Goal: Task Accomplishment & Management: Complete application form

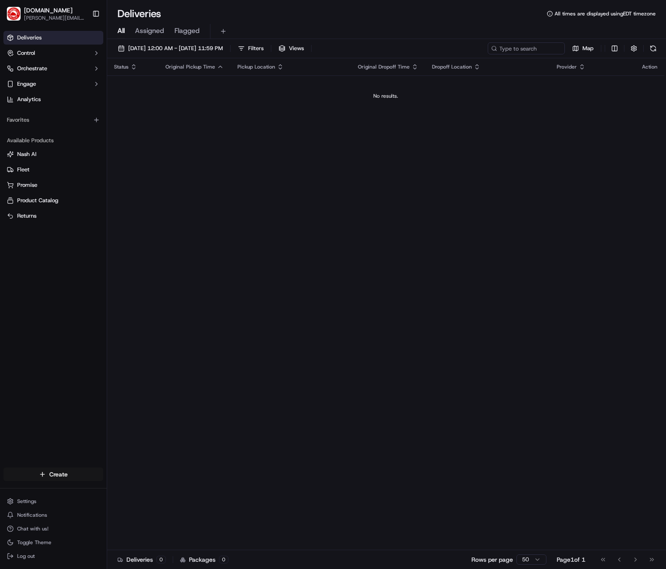
click at [64, 478] on html "[DOMAIN_NAME] [PERSON_NAME][DOMAIN_NAME][EMAIL_ADDRESS][PERSON_NAME][DOMAIN_NAM…" at bounding box center [333, 284] width 666 height 569
click at [136, 486] on link "Delivery" at bounding box center [155, 489] width 96 height 15
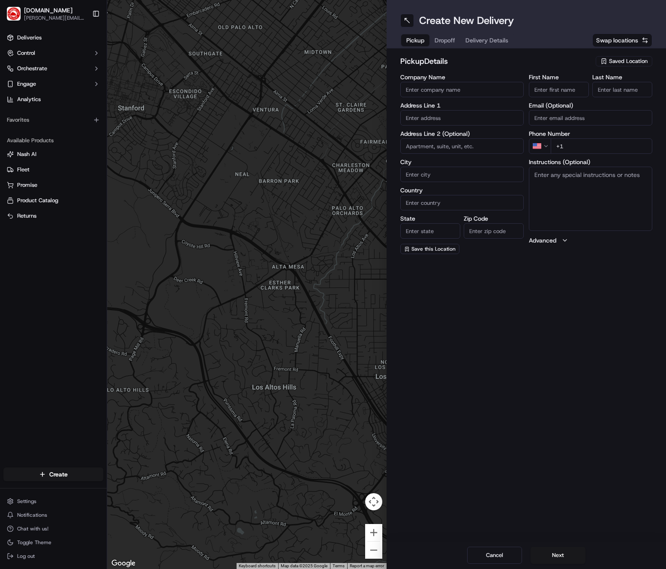
click at [623, 56] on div "Saved Location" at bounding box center [624, 61] width 57 height 10
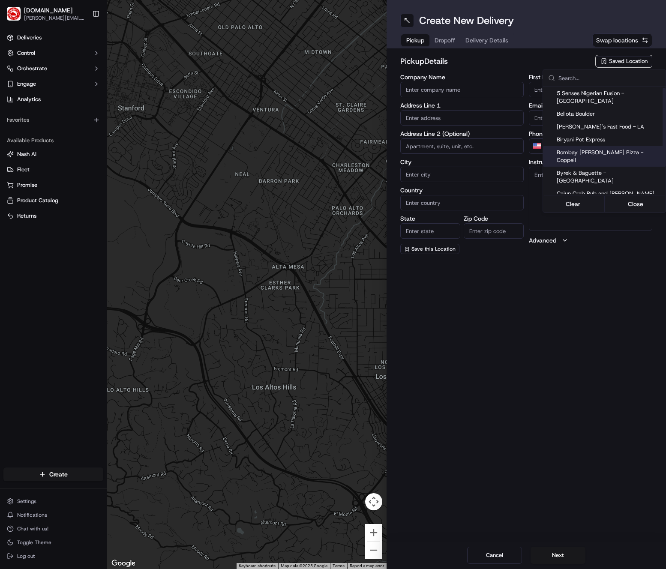
scroll to position [2, 0]
click at [596, 188] on span "Cajun Crab Pub and [PERSON_NAME]" at bounding box center [609, 192] width 105 height 8
type input "Cajun Crab Pub and [PERSON_NAME]"
type input "[STREET_ADDRESS]"
type input "[PERSON_NAME]"
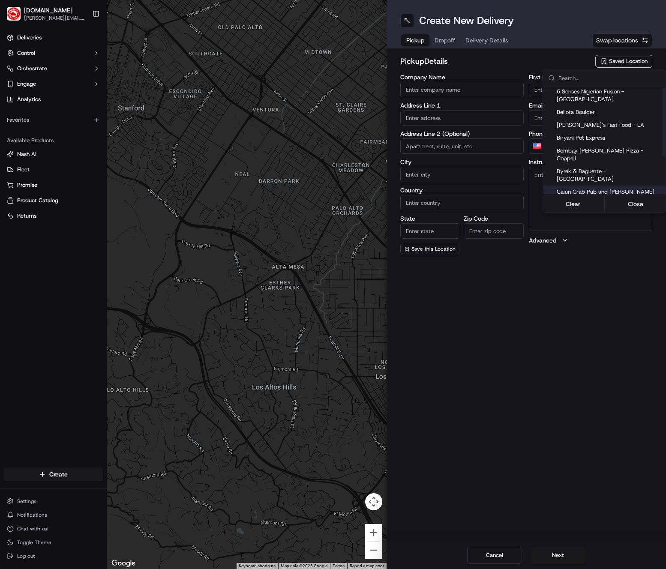
type input "US"
type input "[GEOGRAPHIC_DATA]"
type input "75038"
type input "[PERSON_NAME]"
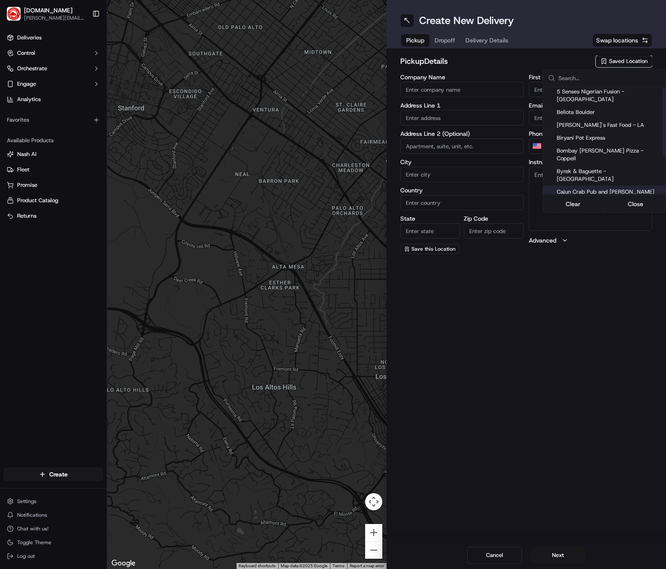
type input "[PHONE_NUMBER]"
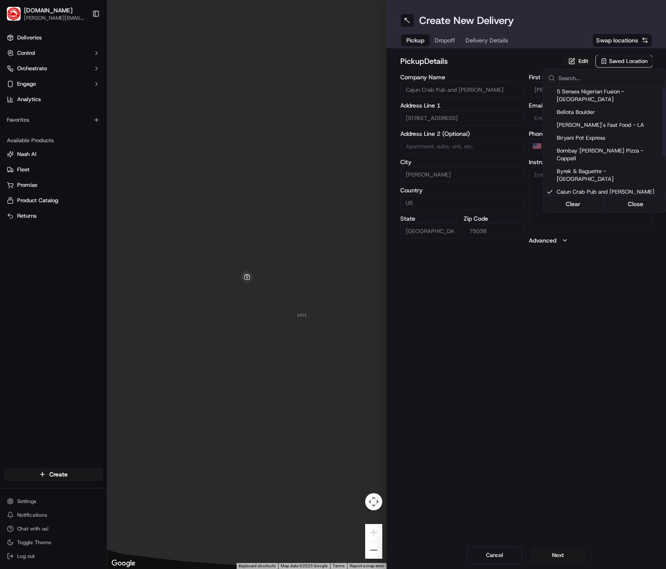
drag, startPoint x: 550, startPoint y: 303, endPoint x: 553, endPoint y: 298, distance: 5.2
click at [550, 303] on html "[DOMAIN_NAME] [PERSON_NAME][DOMAIN_NAME][EMAIL_ADDRESS][PERSON_NAME][DOMAIN_NAM…" at bounding box center [333, 284] width 666 height 569
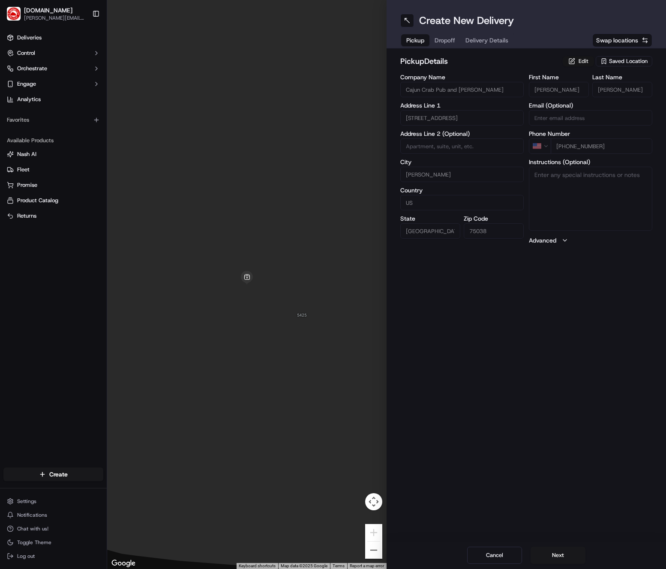
click at [578, 60] on button "Edit" at bounding box center [578, 61] width 31 height 10
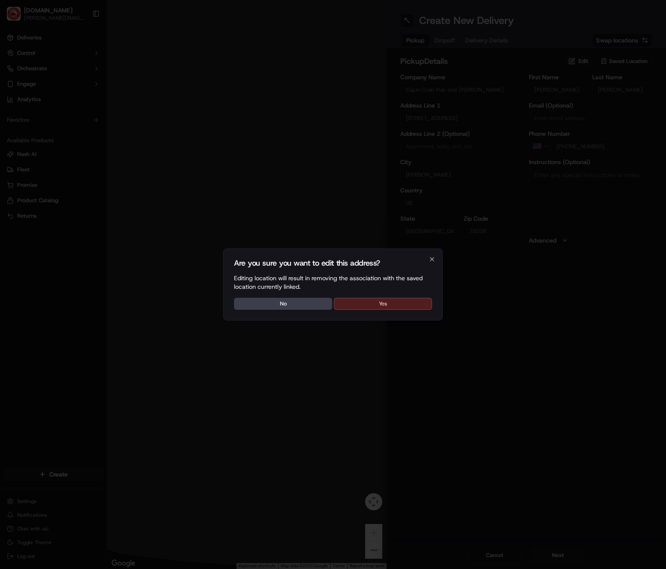
click at [376, 308] on button "Yes" at bounding box center [383, 304] width 98 height 12
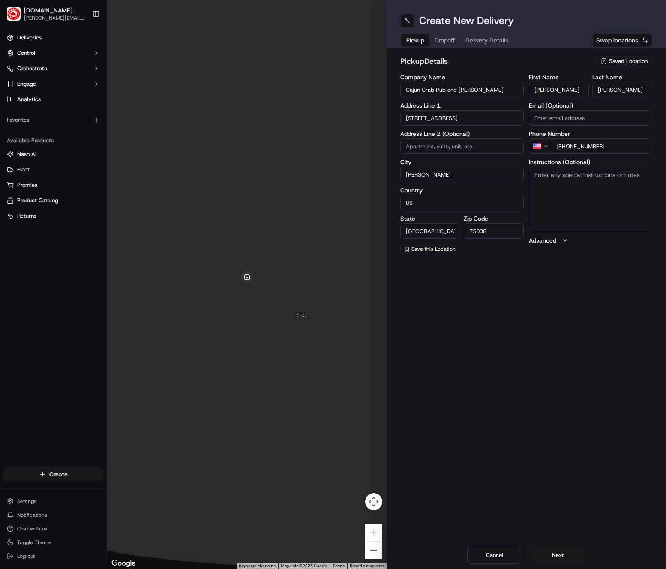
click at [602, 201] on textarea "Instructions (Optional)" at bounding box center [590, 199] width 123 height 64
type textarea "You are picking up an order for "Genese L" from [DOMAIN_NAME]. There will be 1-…"
click at [567, 555] on button "Next" at bounding box center [557, 555] width 55 height 17
click at [628, 62] on span "Saved Location" at bounding box center [628, 61] width 39 height 8
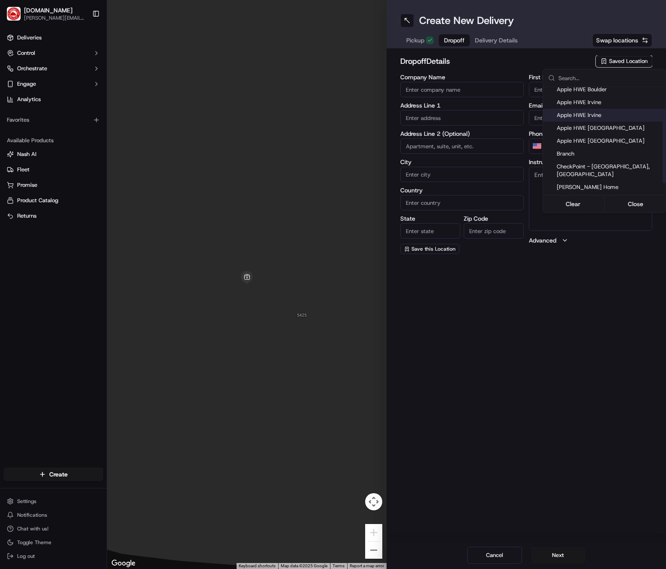
scroll to position [47, 0]
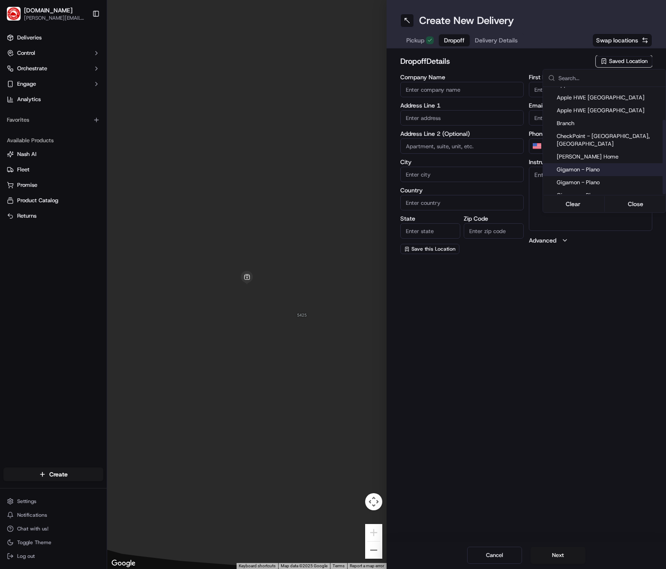
click at [605, 166] on span "Gigamon - Plano" at bounding box center [609, 170] width 105 height 8
type input "Gigamon - Plano"
type input "[STREET_ADDRESS][PERSON_NAME]"
type input "4th floor"
type input "Plano"
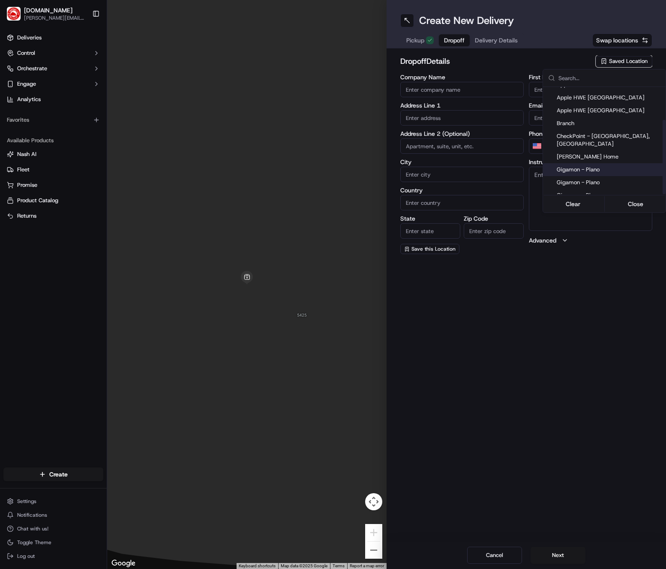
type input "US"
type input "[GEOGRAPHIC_DATA]"
type input "75093"
type input "Genese"
type input "[PERSON_NAME]"
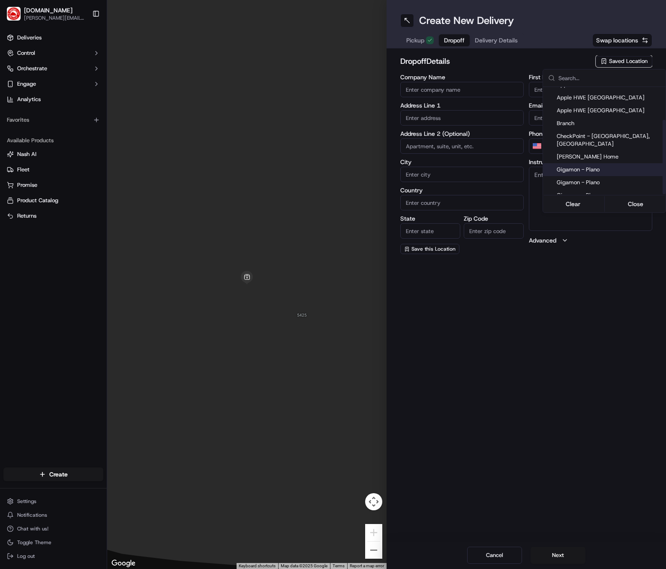
type input "[PHONE_NUMBER]"
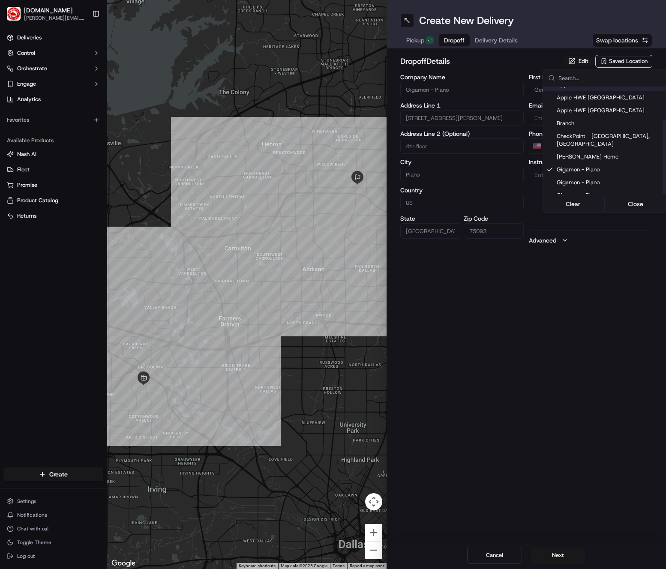
click at [573, 65] on html "[DOMAIN_NAME] [PERSON_NAME][DOMAIN_NAME][EMAIL_ADDRESS][PERSON_NAME][DOMAIN_NAM…" at bounding box center [333, 284] width 666 height 569
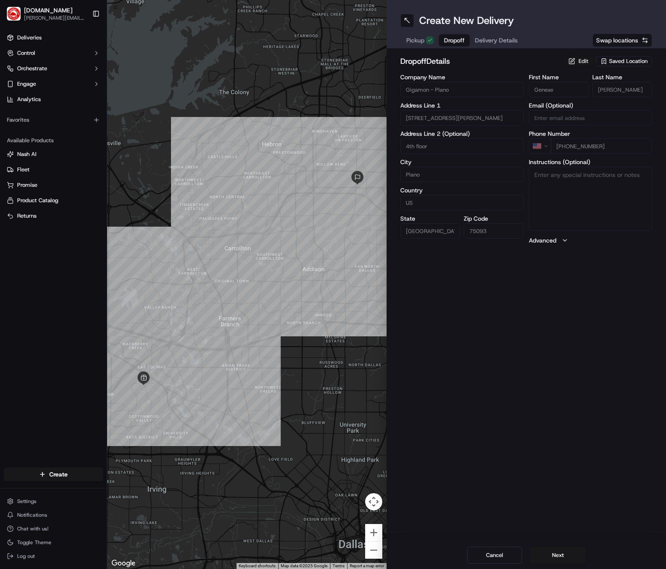
click at [573, 62] on button "Edit" at bounding box center [578, 61] width 31 height 10
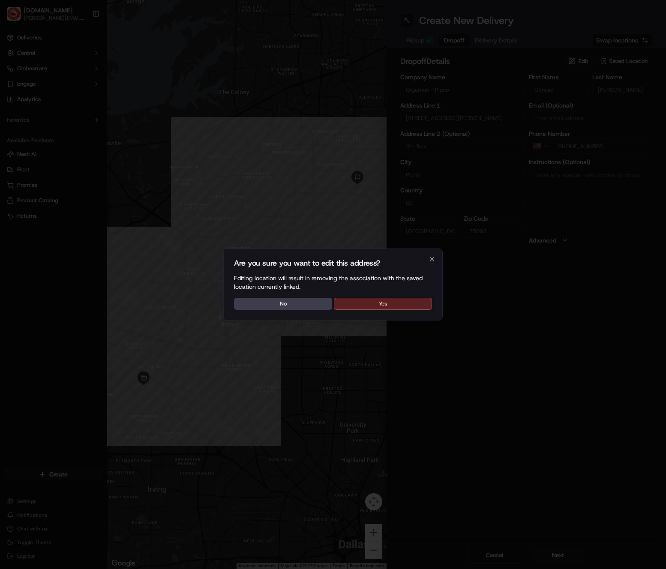
click at [387, 296] on div "Are you sure you want to edit this address? Editing location will result in rem…" at bounding box center [332, 285] width 219 height 72
click at [393, 300] on button "Yes" at bounding box center [383, 304] width 98 height 12
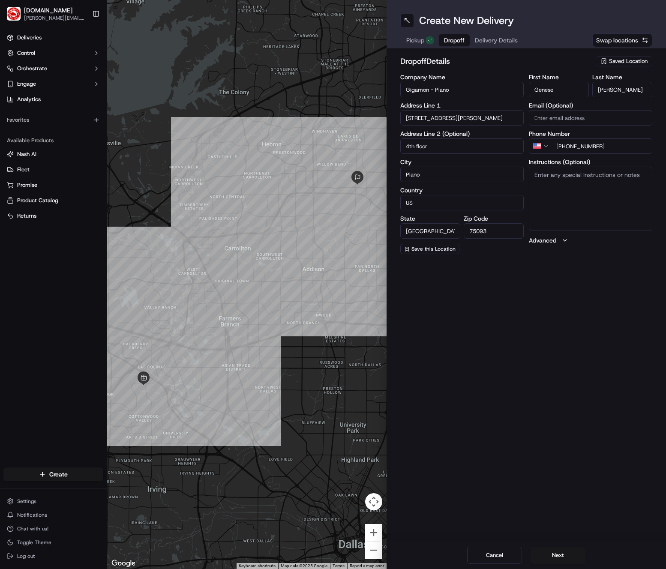
click at [420, 147] on input "4th floor" at bounding box center [461, 145] width 123 height 15
type input "4th floor KITCHEN"
click at [595, 183] on textarea "Instructions (Optional)" at bounding box center [590, 199] width 123 height 64
click at [605, 185] on textarea "Instructions (Optional)" at bounding box center [590, 199] width 123 height 64
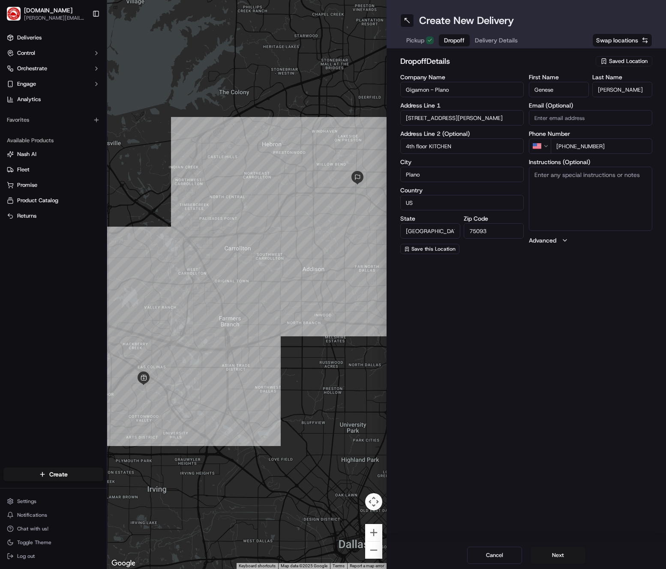
paste textarea "Deliver food to the 4th floor Kitchen. If no room in the kitchen, deliver to of…"
drag, startPoint x: 593, startPoint y: 174, endPoint x: 633, endPoint y: 175, distance: 39.9
click at [630, 175] on textarea "Deliver food to the 4th floor Kitchen. If no room in the kitchen, deliver to of…" at bounding box center [590, 199] width 123 height 64
type textarea "Deliver food to the 4TH FLOOR KITCHEN. If no room in the kitchen, deliver to of…"
click at [620, 344] on div "Create New Delivery Pickup Dropoff Delivery Details Swap locations dropoff Deta…" at bounding box center [525, 284] width 279 height 569
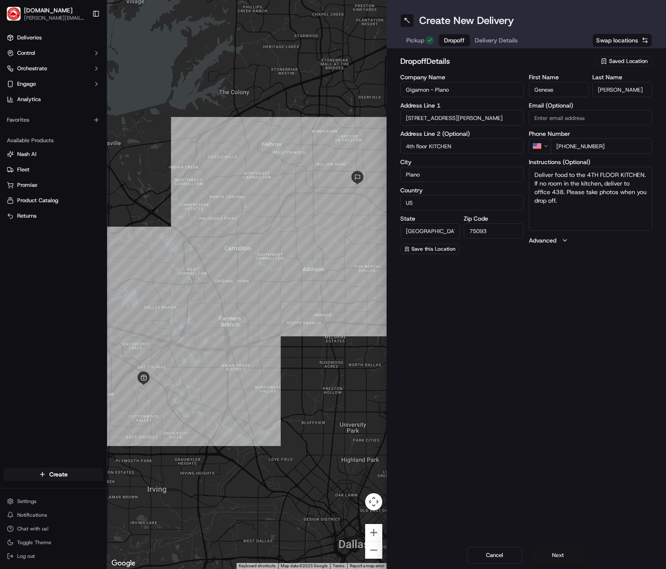
click at [561, 549] on button "Next" at bounding box center [557, 555] width 55 height 17
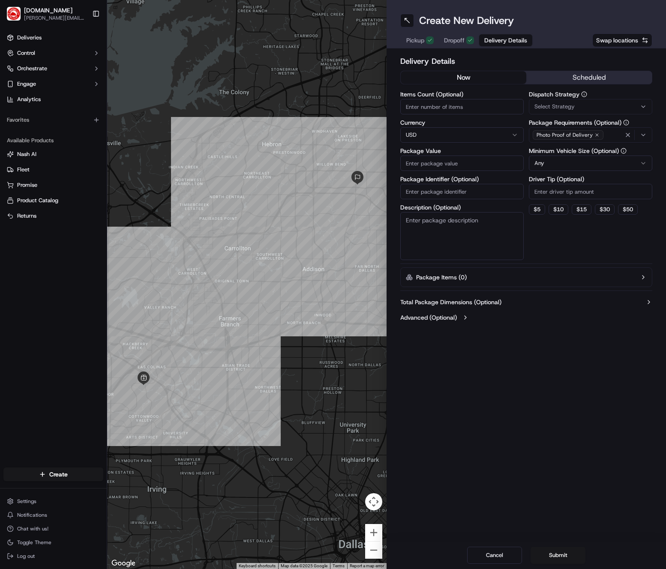
click at [587, 67] on h2 "Delivery Details" at bounding box center [526, 61] width 252 height 12
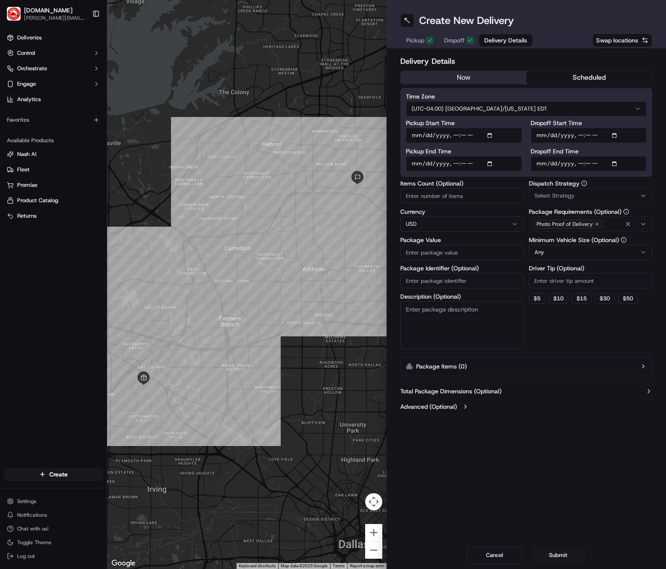
click at [588, 76] on button "scheduled" at bounding box center [589, 77] width 126 height 13
click at [594, 110] on html "[DOMAIN_NAME] [PERSON_NAME][DOMAIN_NAME][EMAIL_ADDRESS][PERSON_NAME][DOMAIN_NAM…" at bounding box center [333, 284] width 666 height 569
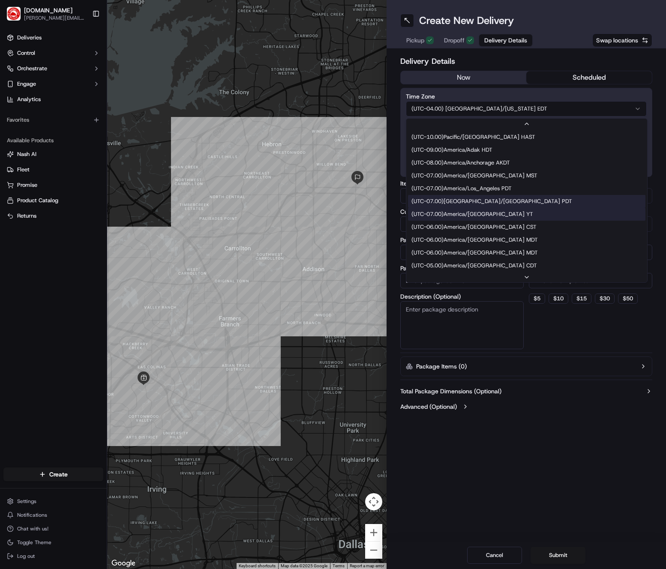
scroll to position [64, 0]
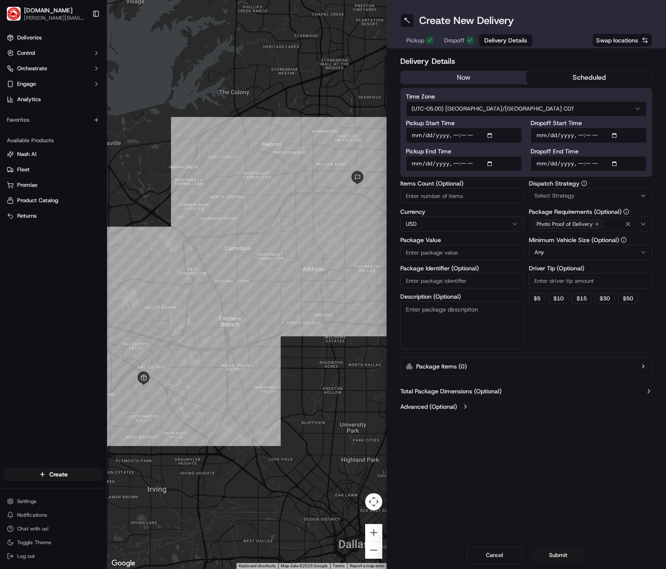
click at [496, 139] on input "Pickup Start Time" at bounding box center [464, 135] width 116 height 15
click at [494, 136] on input "Pickup Start Time" at bounding box center [464, 135] width 116 height 15
drag, startPoint x: 526, startPoint y: 132, endPoint x: 506, endPoint y: 156, distance: 31.1
click at [526, 132] on div "Pickup Start Time Pickup End Time Dropoff Start Time Dropoff End Time" at bounding box center [526, 145] width 241 height 51
click at [488, 165] on input "Pickup End Time" at bounding box center [464, 163] width 116 height 15
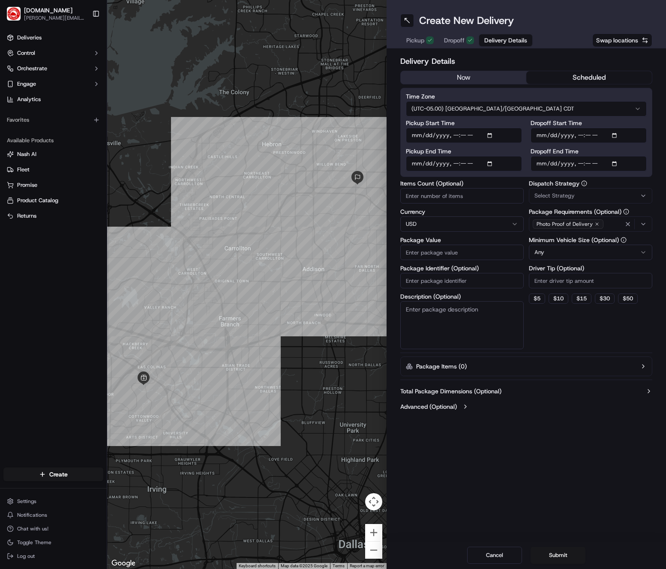
click at [491, 165] on input "Pickup End Time" at bounding box center [464, 163] width 116 height 15
click at [494, 141] on input "Pickup Start Time" at bounding box center [464, 135] width 116 height 15
click at [494, 136] on input "Pickup Start Time" at bounding box center [464, 135] width 116 height 15
type input "[DATE]T11:20"
click at [525, 136] on div "Pickup Start Time Pickup End Time Dropoff Start Time Dropoff End Time" at bounding box center [526, 145] width 241 height 51
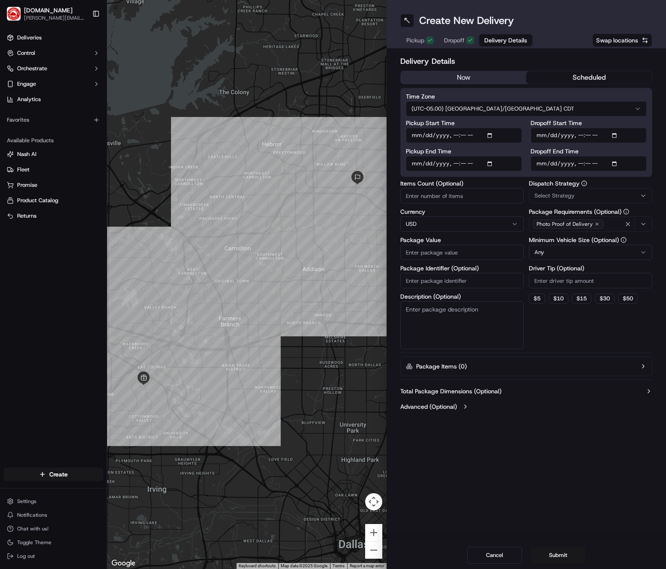
click at [490, 165] on input "Pickup End Time" at bounding box center [464, 163] width 116 height 15
type input "[DATE]T11:30"
click at [531, 157] on input "Dropoff End Time" at bounding box center [588, 163] width 116 height 15
click at [613, 134] on input "Dropoff Start Time" at bounding box center [588, 135] width 116 height 15
click at [616, 134] on input "Dropoff Start Time" at bounding box center [588, 135] width 116 height 15
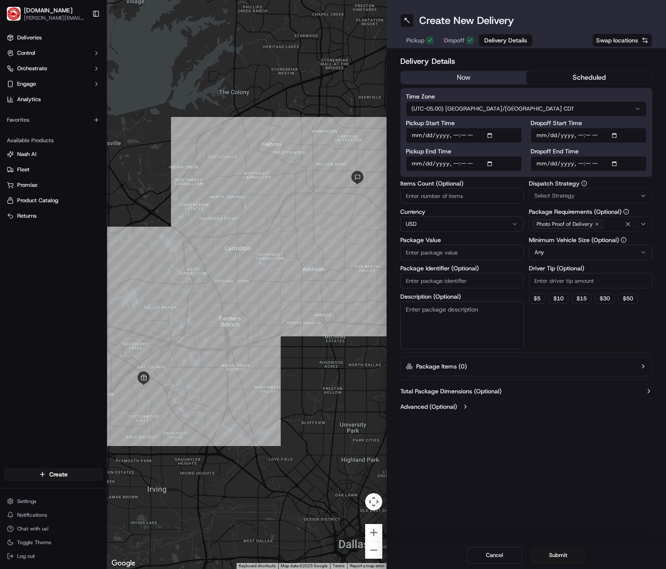
type input "[DATE]T11:50"
click at [630, 127] on div "Dropoff Start Time" at bounding box center [588, 131] width 116 height 23
click at [621, 165] on input "Dropoff End Time" at bounding box center [588, 163] width 116 height 15
click at [617, 164] on input "Dropoff End Time" at bounding box center [588, 163] width 116 height 15
type input "[DATE]T12:00"
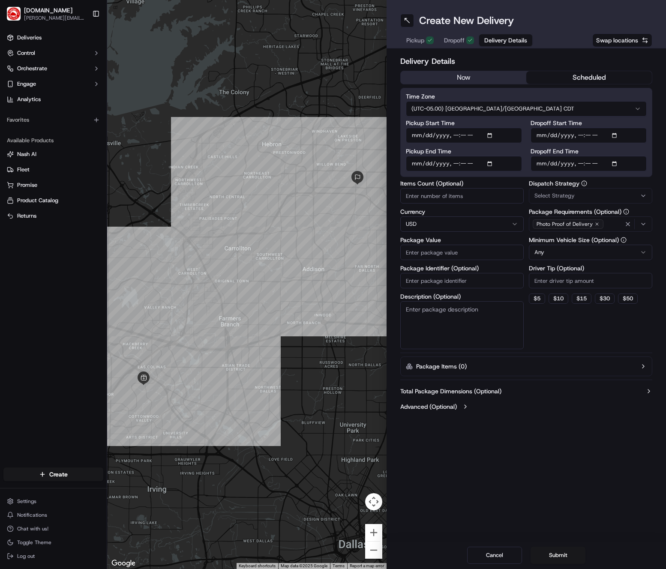
click at [630, 160] on div "Delivery Details now scheduled Time Zone (UTC-05.00) [GEOGRAPHIC_DATA]/[GEOGRAP…" at bounding box center [525, 234] width 279 height 373
click at [596, 196] on div "Select Strategy" at bounding box center [590, 196] width 119 height 8
click at [589, 243] on span "Default Dispatch Strategy" at bounding box center [595, 243] width 105 height 8
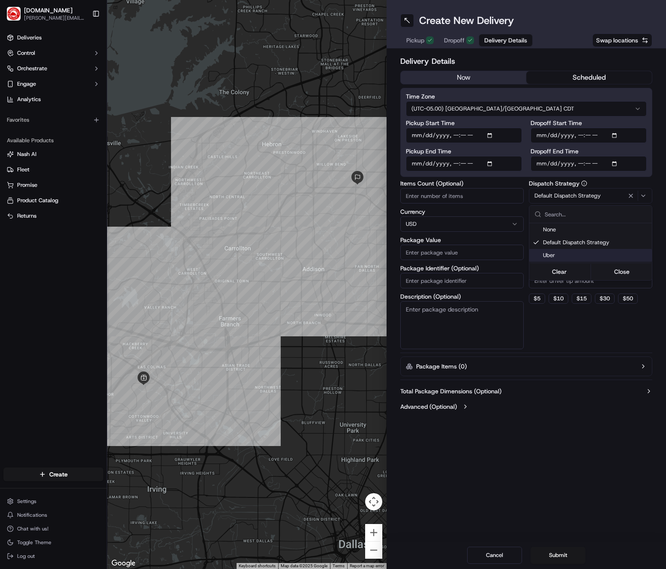
click at [584, 342] on html "[DOMAIN_NAME] [PERSON_NAME][DOMAIN_NAME][EMAIL_ADDRESS][PERSON_NAME][DOMAIN_NAM…" at bounding box center [333, 284] width 666 height 569
click at [580, 300] on button "$ 15" at bounding box center [582, 299] width 20 height 10
type input "15"
click at [465, 249] on input "Package Value" at bounding box center [461, 252] width 123 height 15
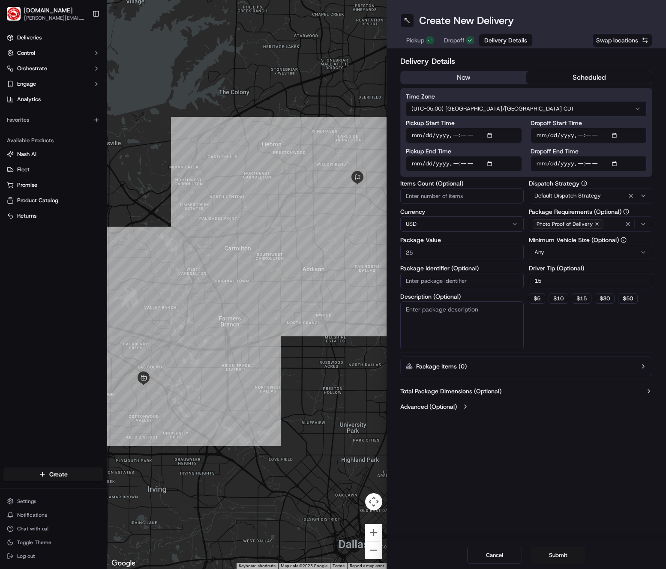
type input "25"
click at [563, 332] on div "Dispatch Strategy Default Dispatch Strategy Package Requirements (Optional) Pho…" at bounding box center [590, 264] width 123 height 169
click at [556, 553] on button "Submit" at bounding box center [557, 555] width 55 height 17
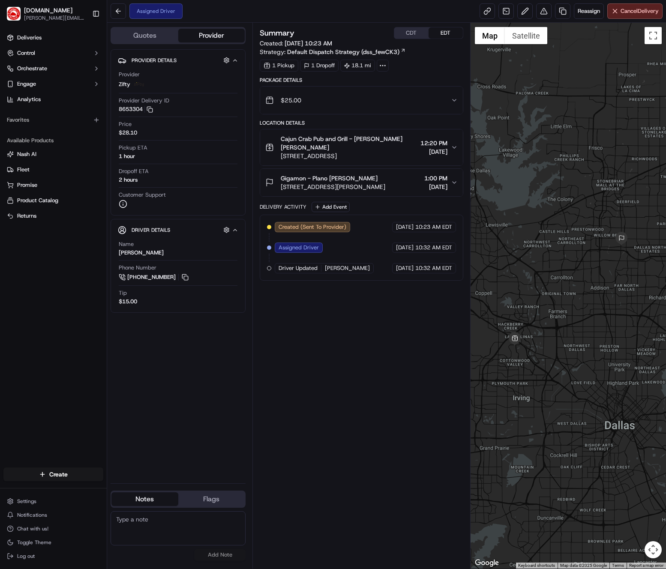
click at [180, 282] on link "[PHONE_NUMBER]" at bounding box center [154, 277] width 71 height 9
click at [309, 328] on div "Summary CDT EDT Created: [DATE] 10:23 AM Strategy: Default Dispatch Strategy (d…" at bounding box center [362, 295] width 204 height 537
click at [182, 276] on button at bounding box center [184, 277] width 9 height 9
